Goal: Register for event/course

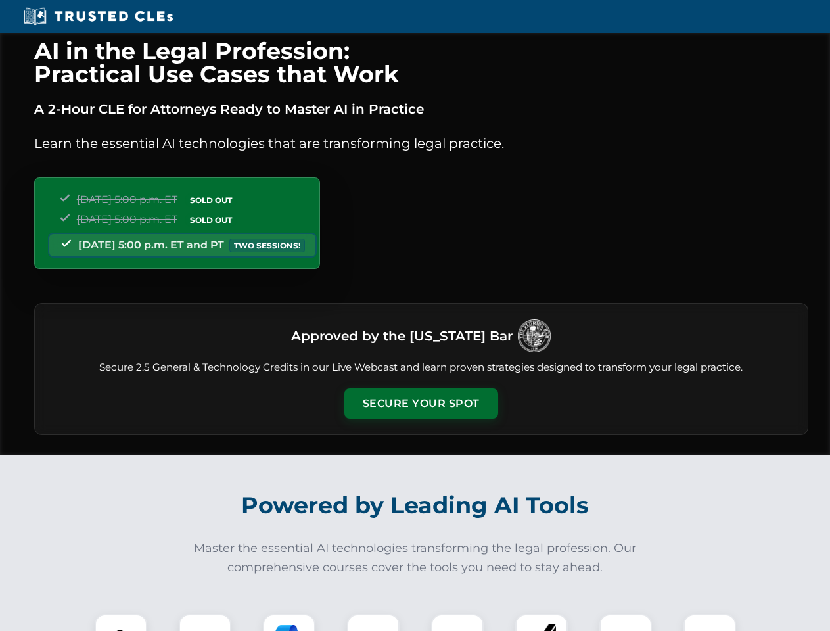
click at [421, 404] on button "Secure Your Spot" at bounding box center [421, 404] width 154 height 30
click at [121, 623] on img at bounding box center [121, 640] width 38 height 38
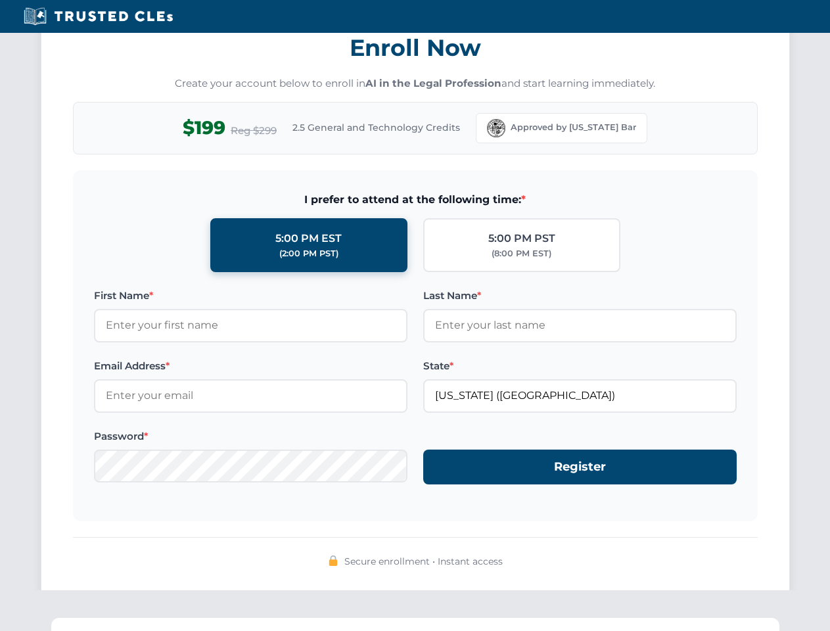
scroll to position [1290, 0]
